Goal: Task Accomplishment & Management: Manage account settings

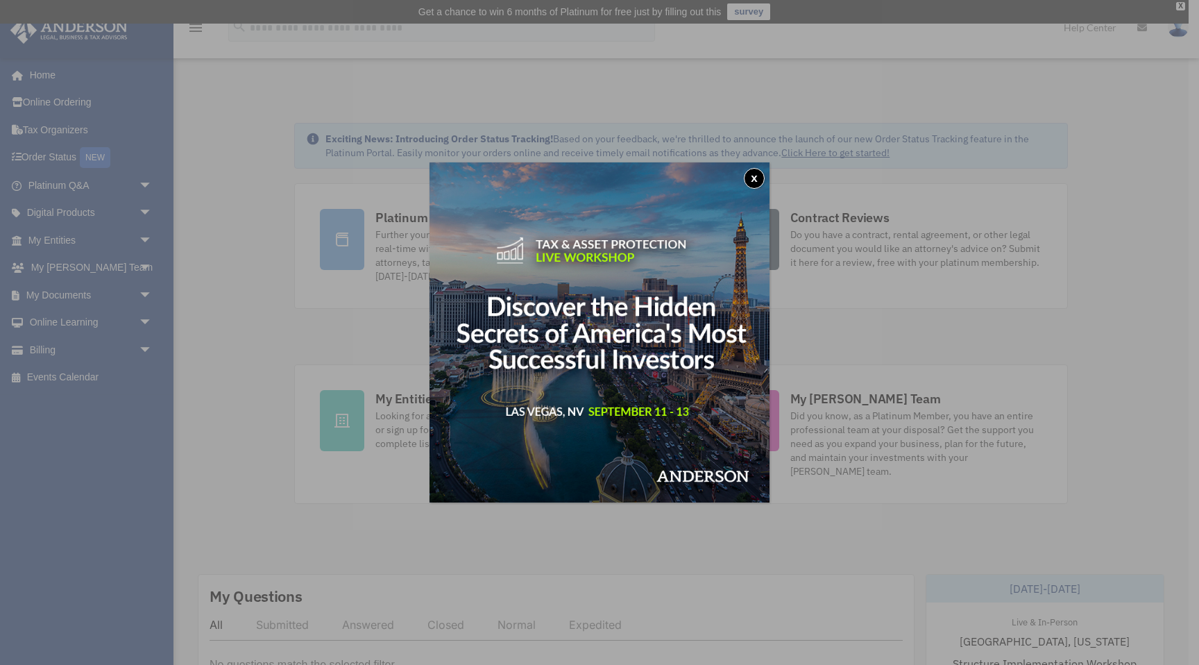
click at [755, 181] on button "x" at bounding box center [754, 178] width 21 height 21
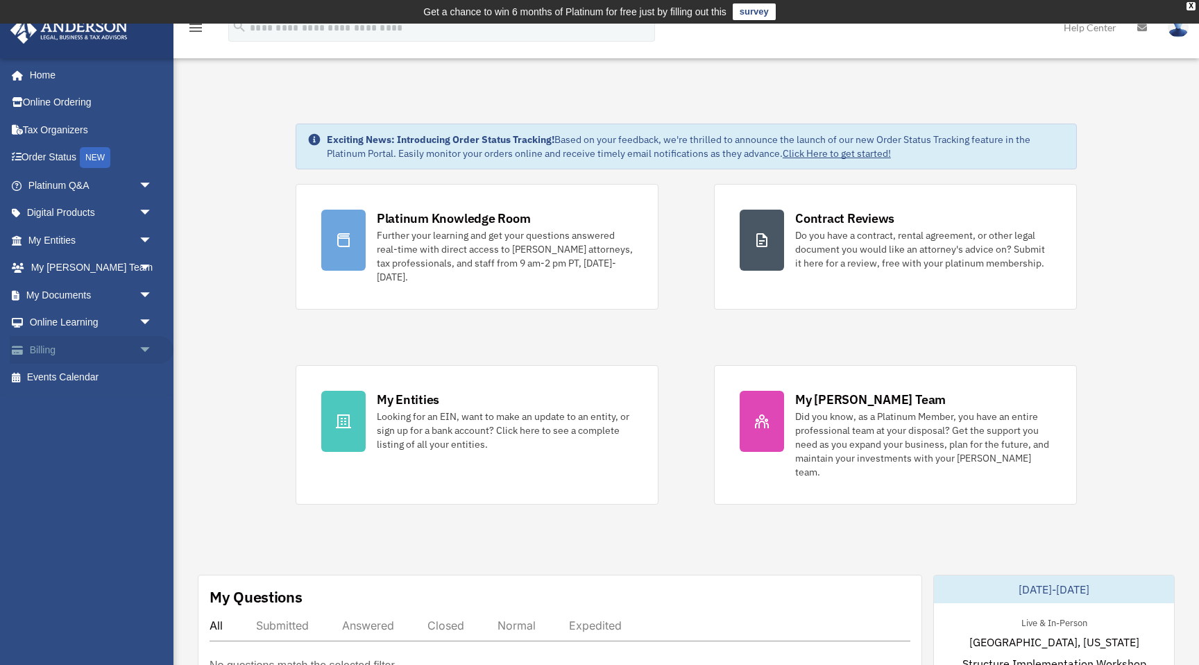
click at [47, 348] on link "Billing arrow_drop_down" at bounding box center [92, 350] width 164 height 28
click at [147, 349] on span "arrow_drop_down" at bounding box center [153, 350] width 28 height 28
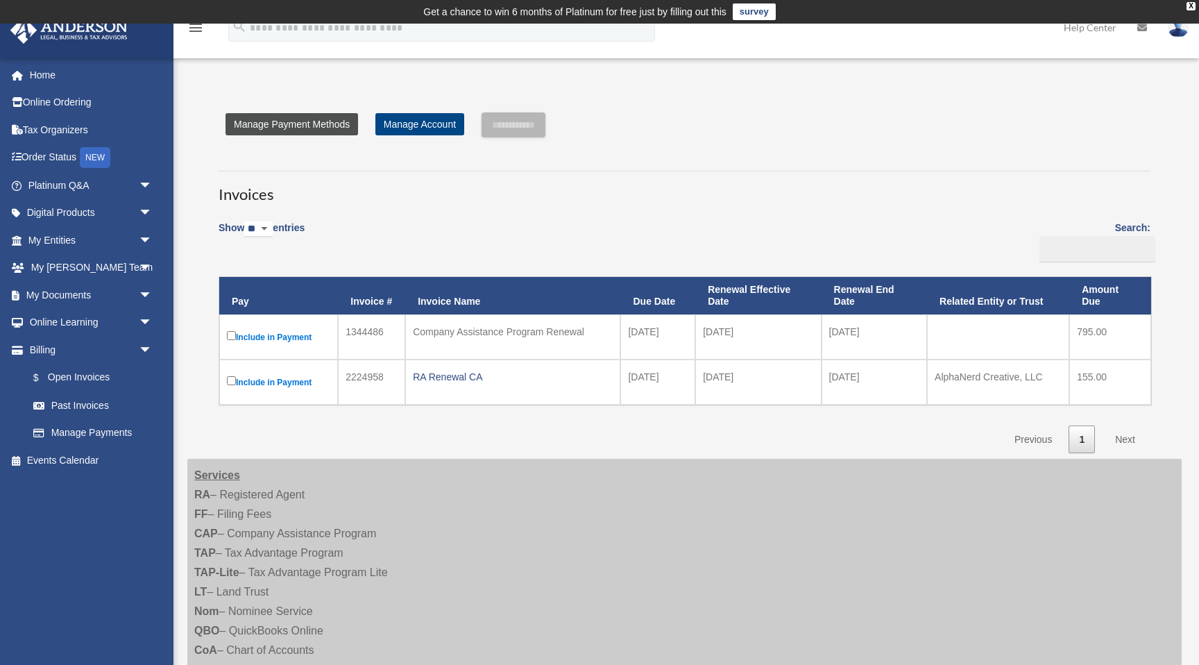
click at [323, 129] on link "Manage Payment Methods" at bounding box center [292, 124] width 133 height 22
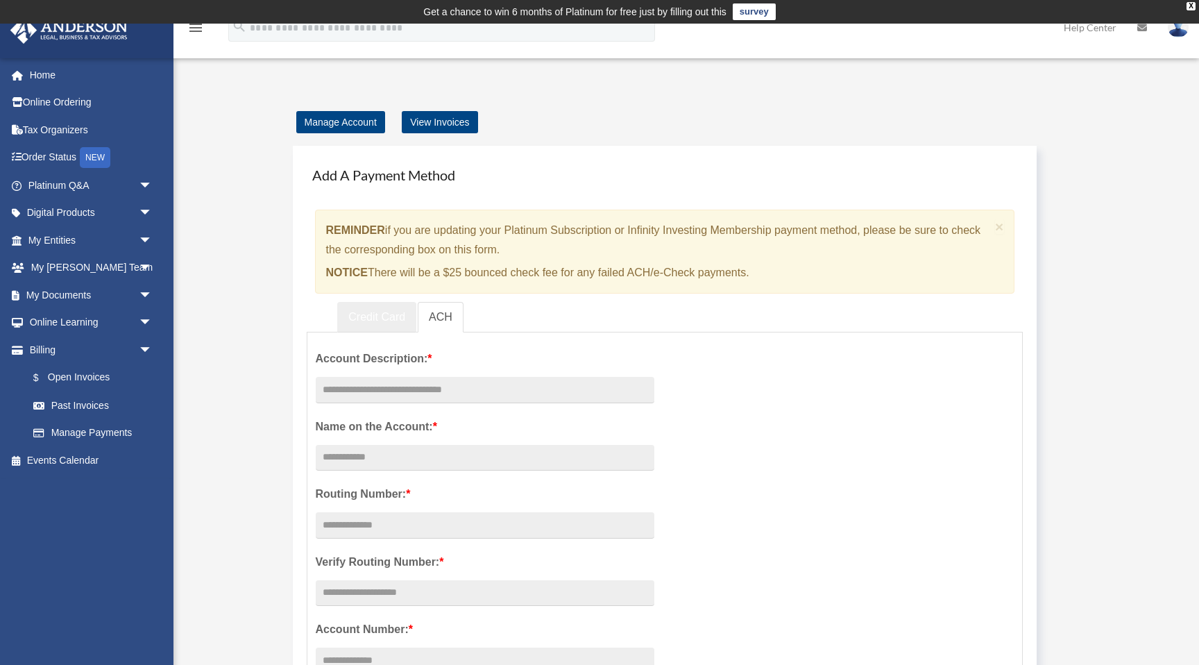
click at [387, 325] on link "Credit Card" at bounding box center [376, 317] width 79 height 31
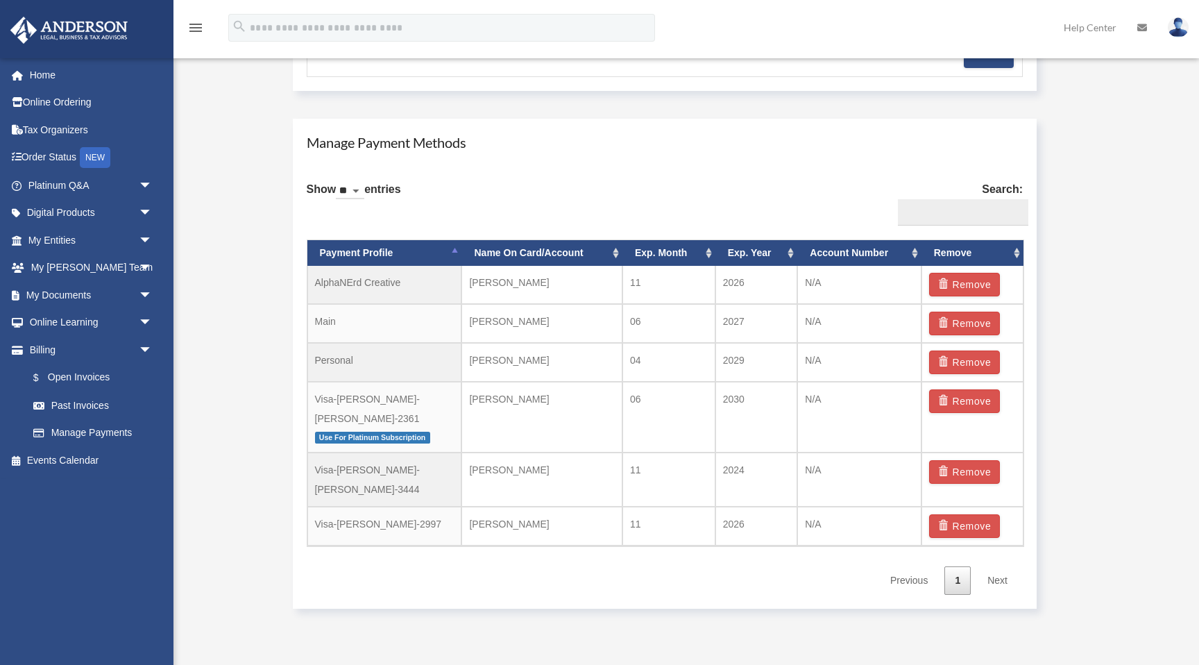
scroll to position [763, 0]
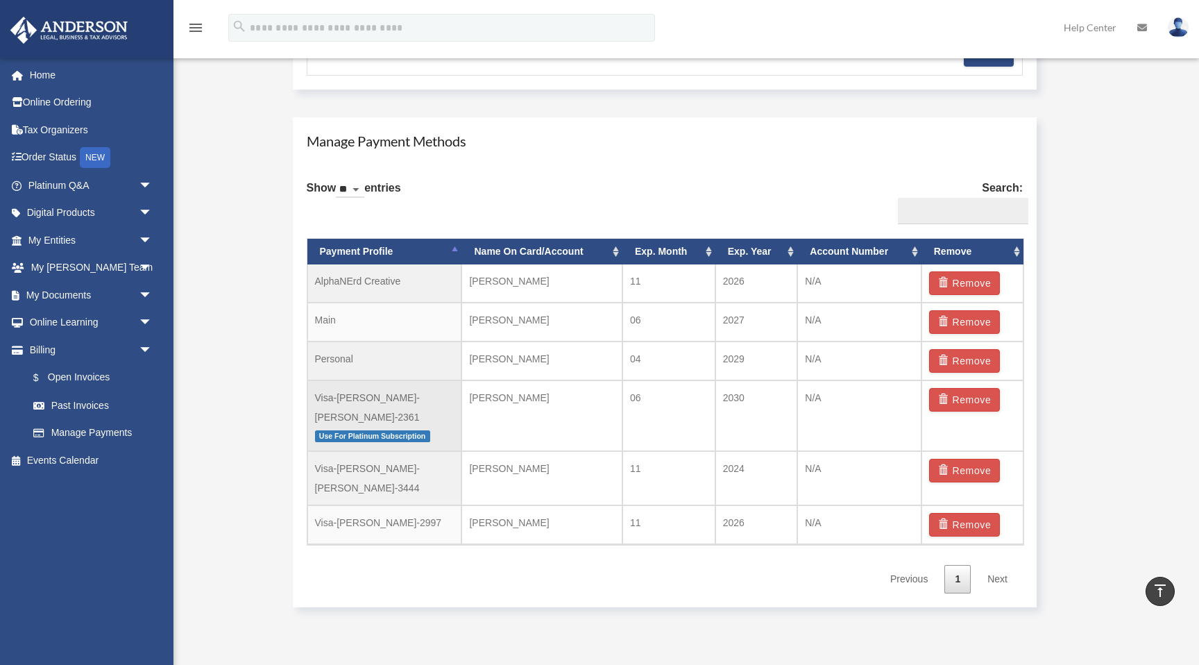
click at [373, 405] on td "Visa-Devin M.-Baker-2361 Use For Platinum Subscription" at bounding box center [385, 415] width 155 height 71
click at [375, 430] on span "Use For Platinum Subscription" at bounding box center [372, 436] width 115 height 12
click at [376, 430] on span "Use For Platinum Subscription" at bounding box center [372, 436] width 115 height 12
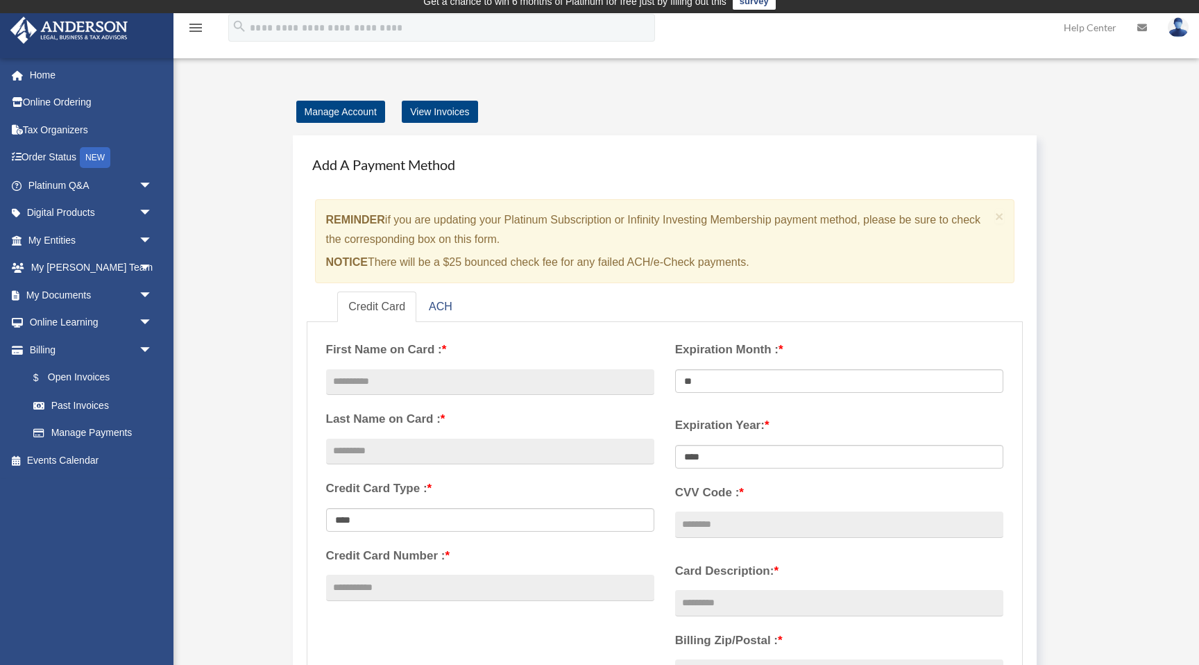
scroll to position [0, 0]
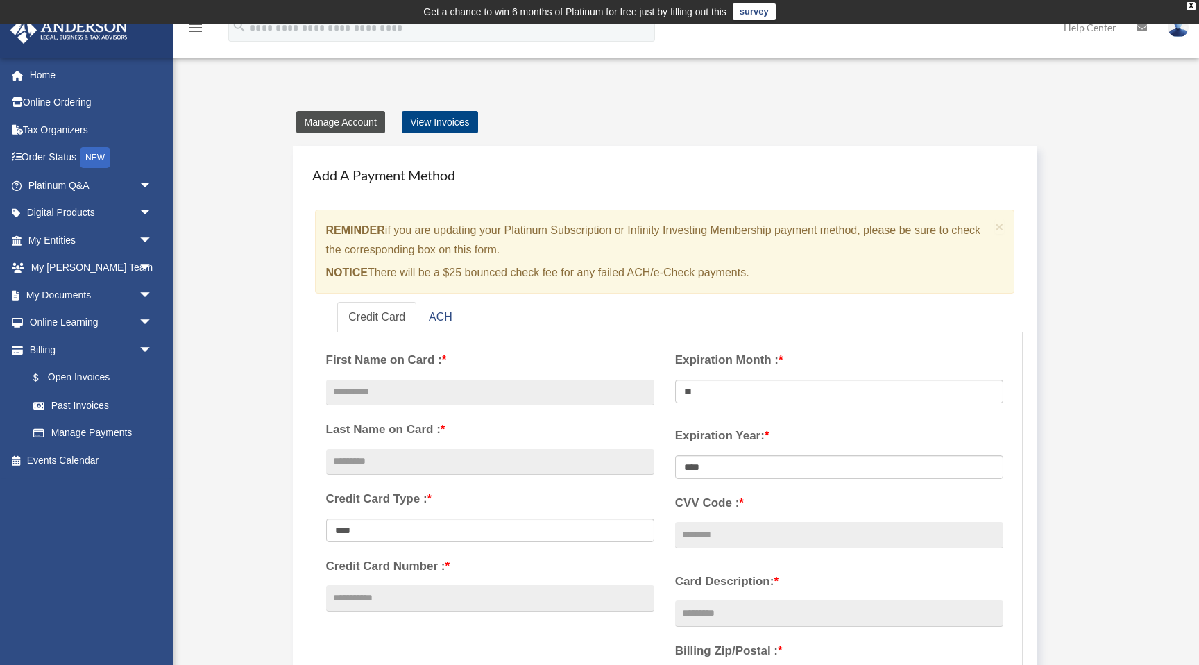
click at [355, 117] on link "Manage Account" at bounding box center [340, 122] width 89 height 22
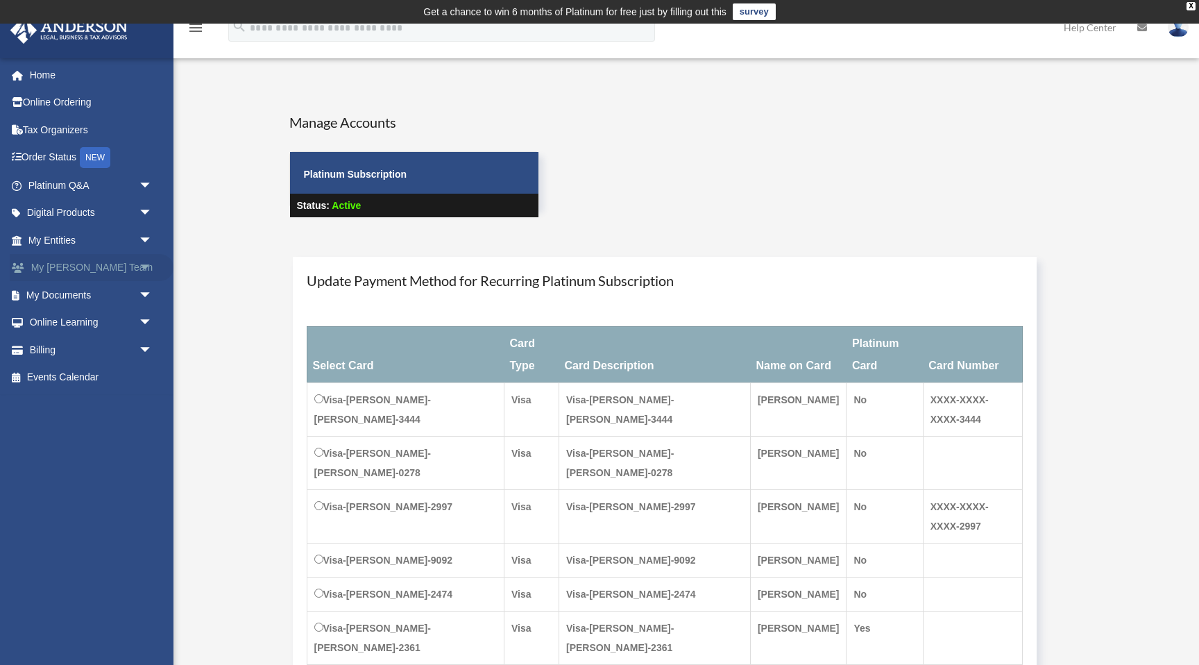
click at [76, 268] on link "My Anderson Team arrow_drop_down" at bounding box center [92, 268] width 164 height 28
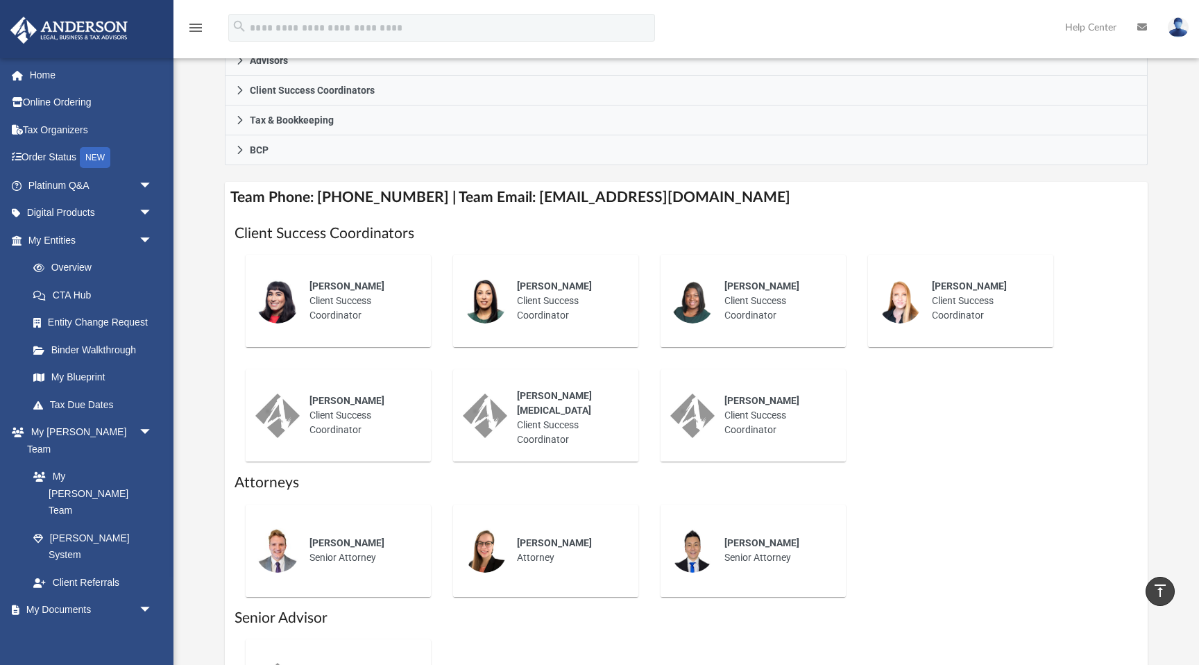
scroll to position [433, 0]
